Goal: Information Seeking & Learning: Learn about a topic

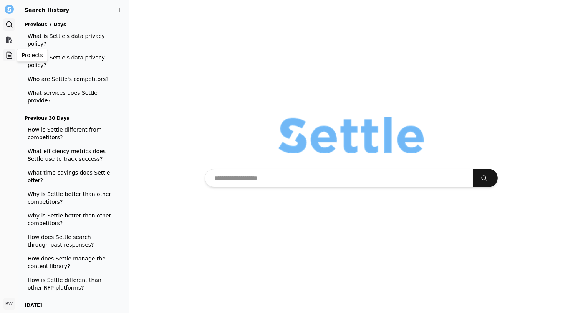
click at [13, 56] on link "Projects" at bounding box center [9, 55] width 12 height 12
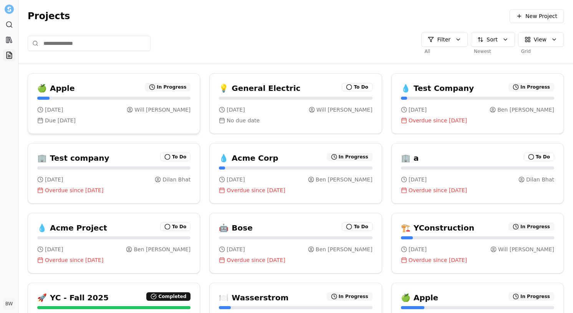
click at [109, 112] on div "[DATE] [PERSON_NAME]" at bounding box center [113, 110] width 153 height 8
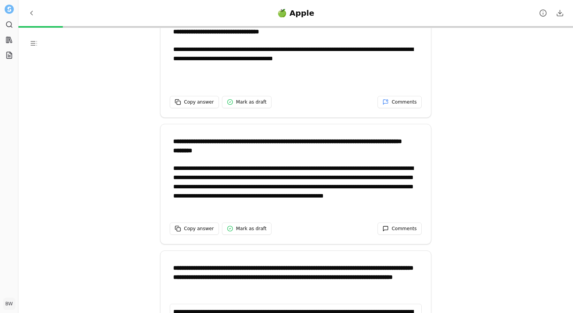
scroll to position [36, 0]
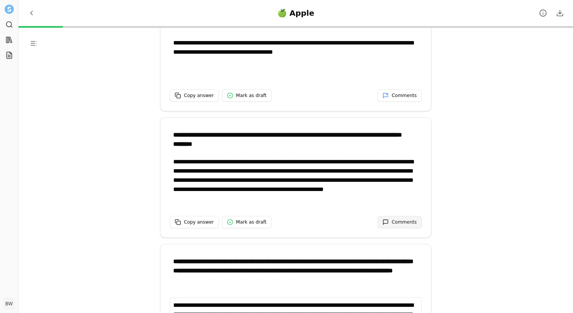
click at [396, 222] on span "Comments" at bounding box center [403, 222] width 25 height 6
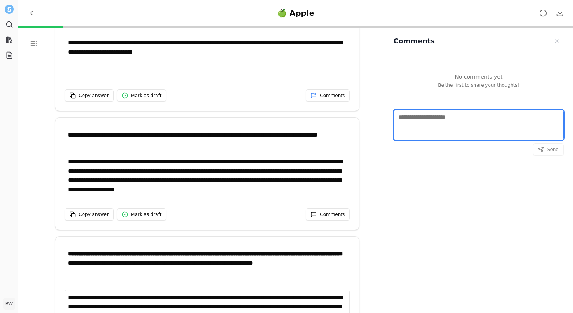
click at [431, 122] on textarea "Comments" at bounding box center [478, 125] width 170 height 31
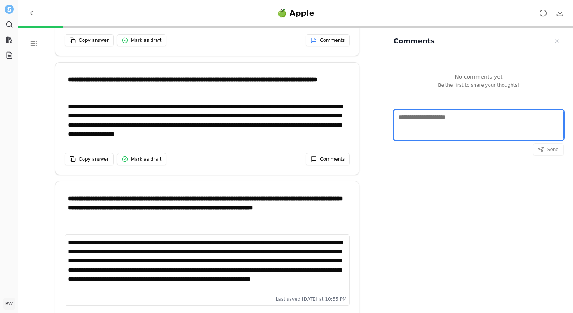
scroll to position [89, 0]
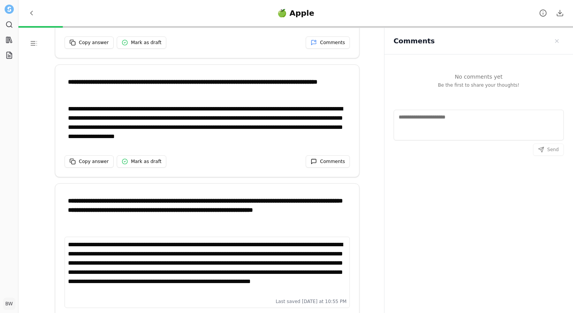
click at [244, 266] on div "**********" at bounding box center [207, 267] width 278 height 55
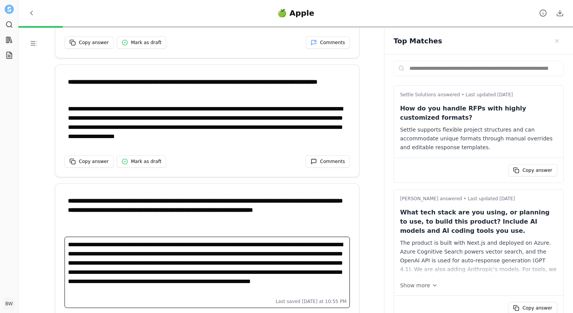
click at [288, 286] on div "**********" at bounding box center [207, 267] width 278 height 55
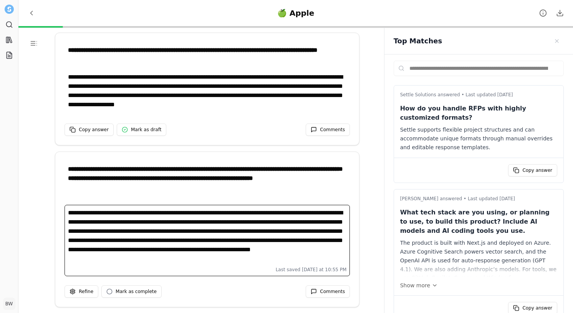
scroll to position [127, 0]
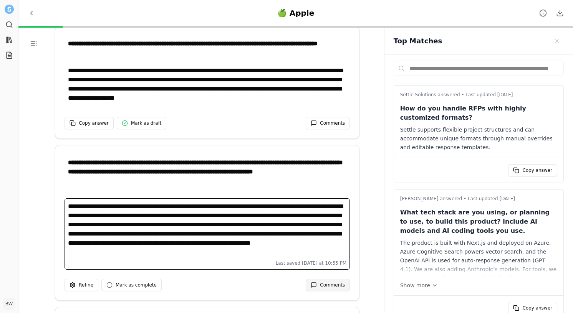
click at [327, 287] on span "Comments" at bounding box center [332, 285] width 25 height 6
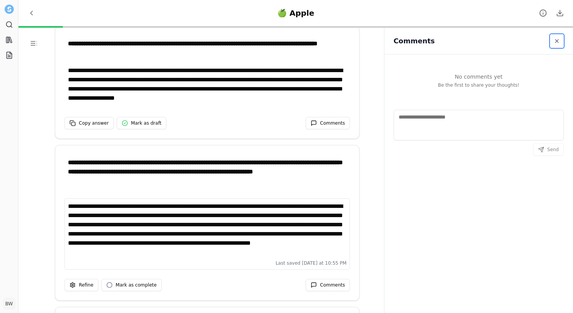
click at [555, 41] on span "Close sidebar" at bounding box center [556, 41] width 6 height 6
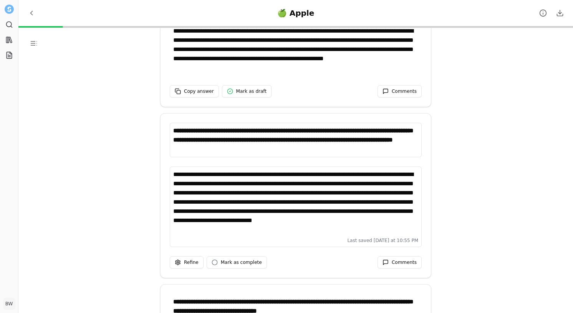
scroll to position [306, 0]
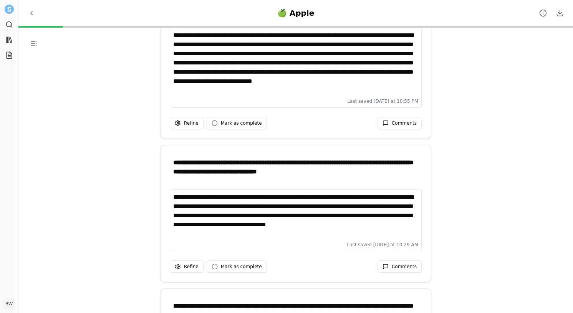
click at [231, 237] on div "**********" at bounding box center [295, 216] width 245 height 46
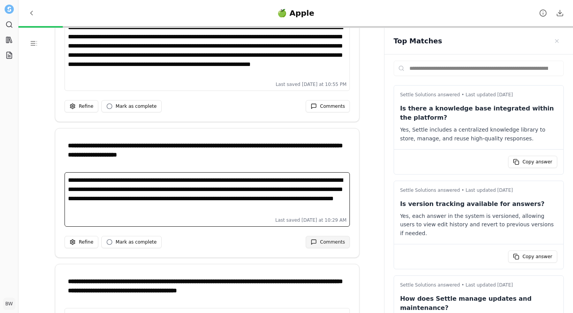
click at [323, 239] on span "Comments" at bounding box center [332, 242] width 25 height 6
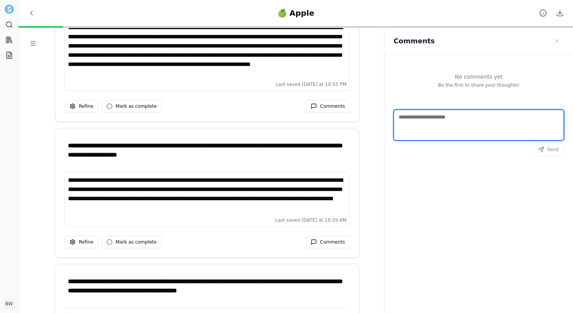
click at [507, 116] on textarea "Comments" at bounding box center [478, 125] width 170 height 31
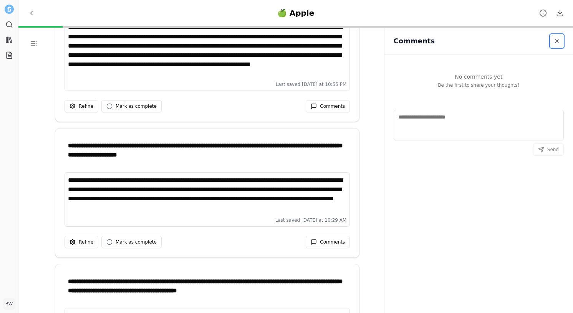
click at [557, 41] on span "Close sidebar" at bounding box center [556, 41] width 6 height 6
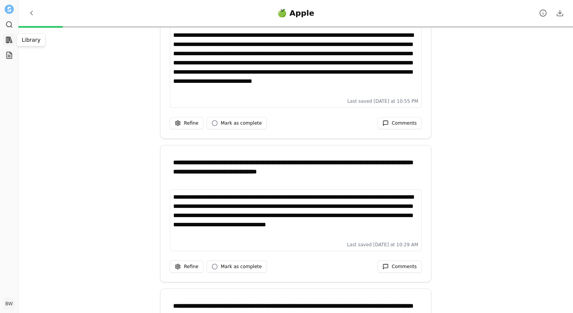
click at [13, 41] on link "Library" at bounding box center [9, 40] width 12 height 12
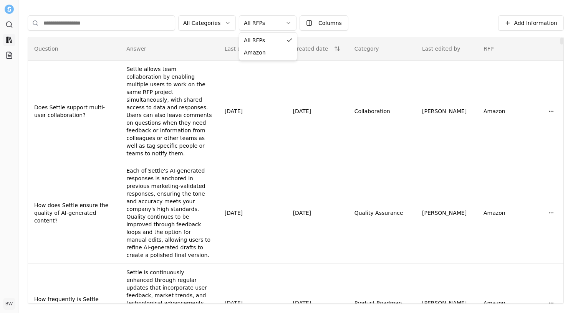
click at [271, 22] on html "Search Library Projects BW [PERSON_NAME] Toggle Sidebar Library Add Information…" at bounding box center [286, 156] width 573 height 313
click at [223, 24] on html "Search Library Projects BW [PERSON_NAME] Toggle Sidebar Library Add Information…" at bounding box center [286, 156] width 573 height 313
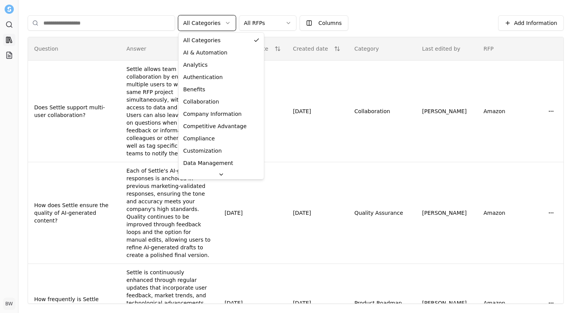
click at [223, 24] on html "Search Library Projects BW [PERSON_NAME] Toggle Sidebar Library Add Information…" at bounding box center [286, 156] width 573 height 313
